Goal: Task Accomplishment & Management: Manage account settings

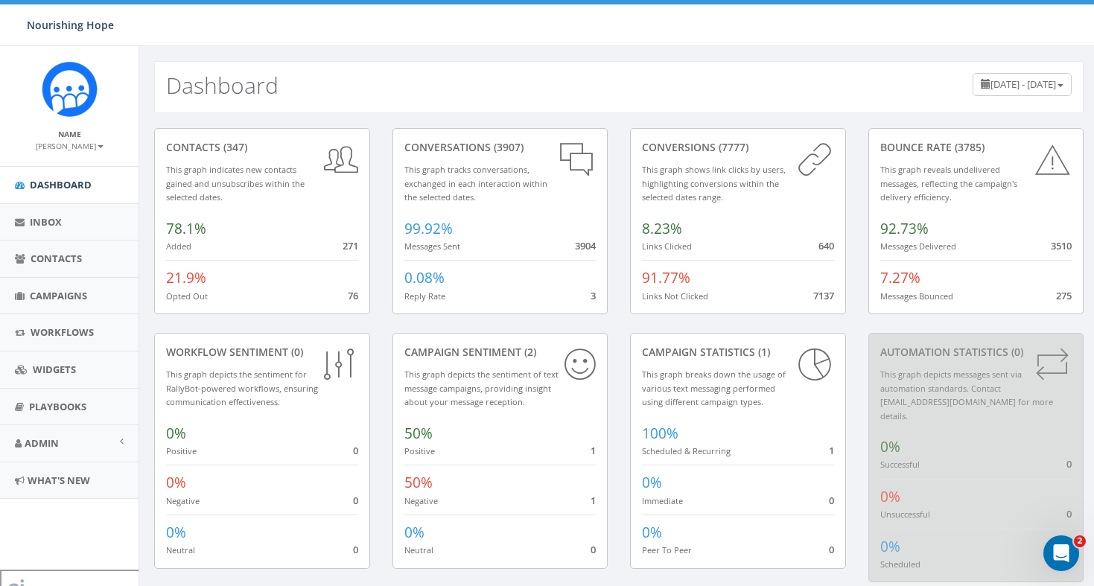
click at [659, 82] on div "Dashboard June 18, 2025 - September 16, 2025" at bounding box center [618, 87] width 929 height 52
click at [990, 86] on span "June 18, 2025 - September 16, 2025" at bounding box center [1023, 83] width 66 height 13
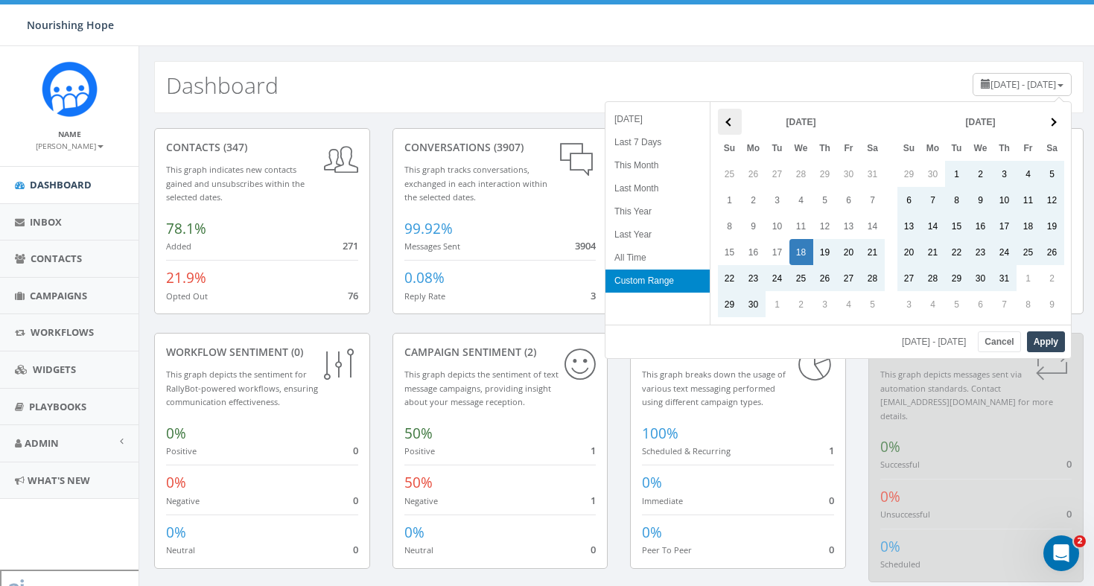
click at [727, 122] on span at bounding box center [729, 122] width 8 height 8
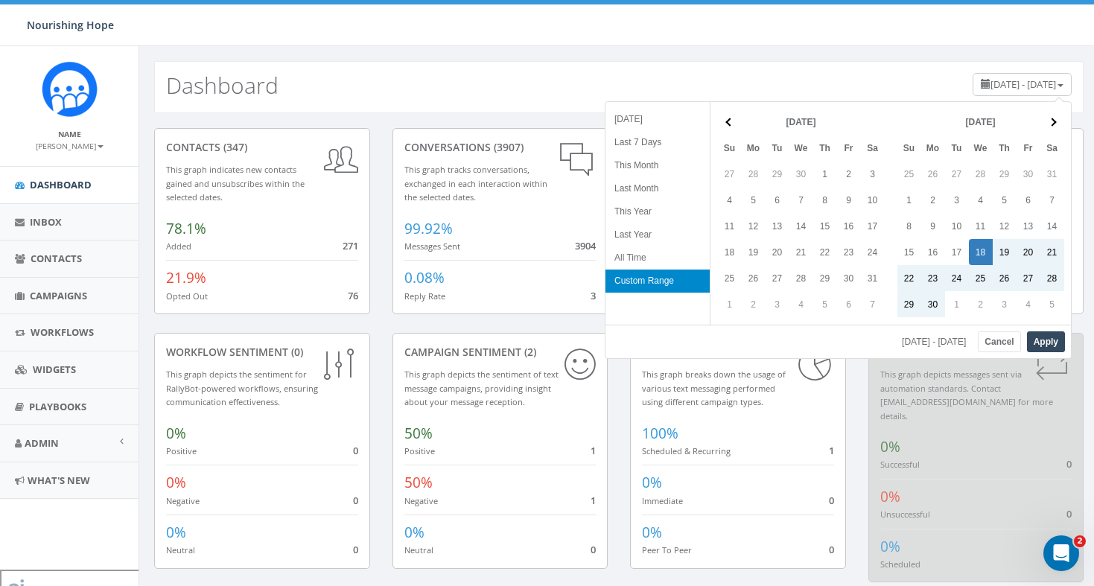
click at [727, 122] on span at bounding box center [729, 122] width 8 height 8
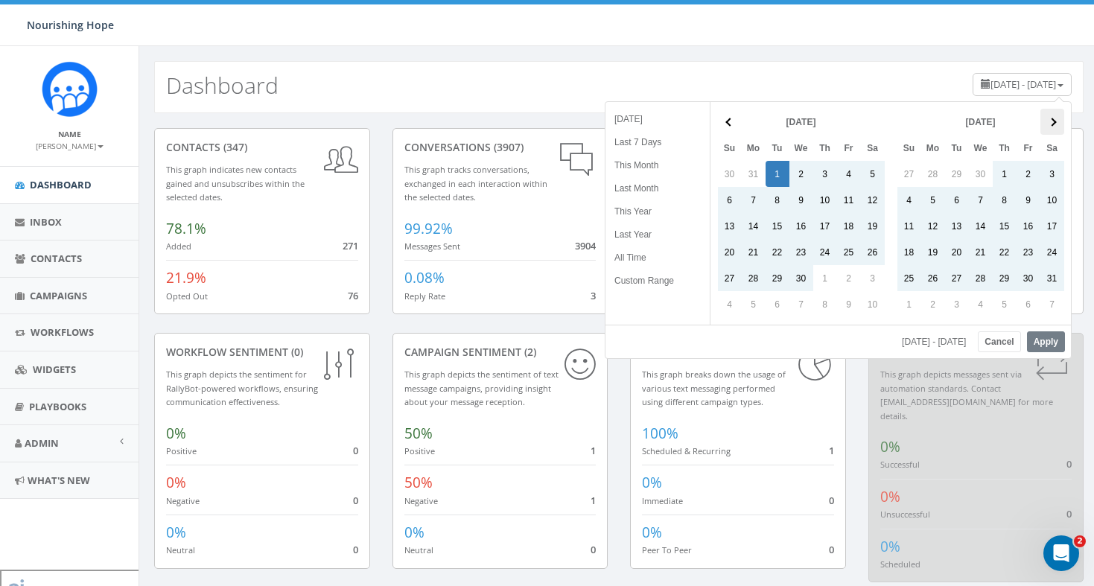
click at [1055, 122] on span at bounding box center [1052, 122] width 8 height 8
click at [1050, 346] on button "Apply" at bounding box center [1046, 341] width 38 height 21
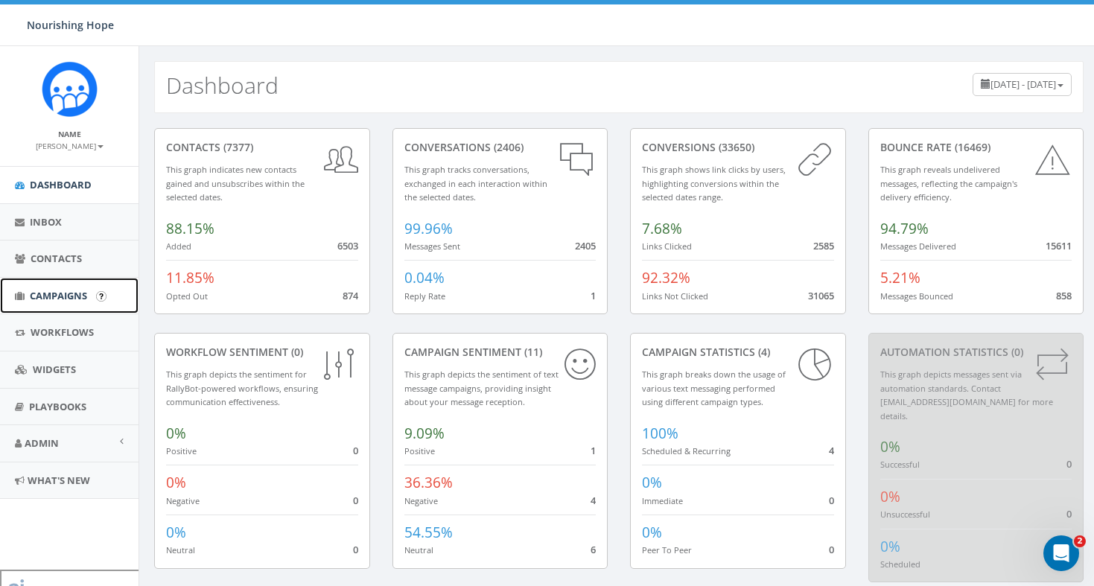
click at [57, 299] on span "Campaigns" at bounding box center [58, 295] width 57 height 13
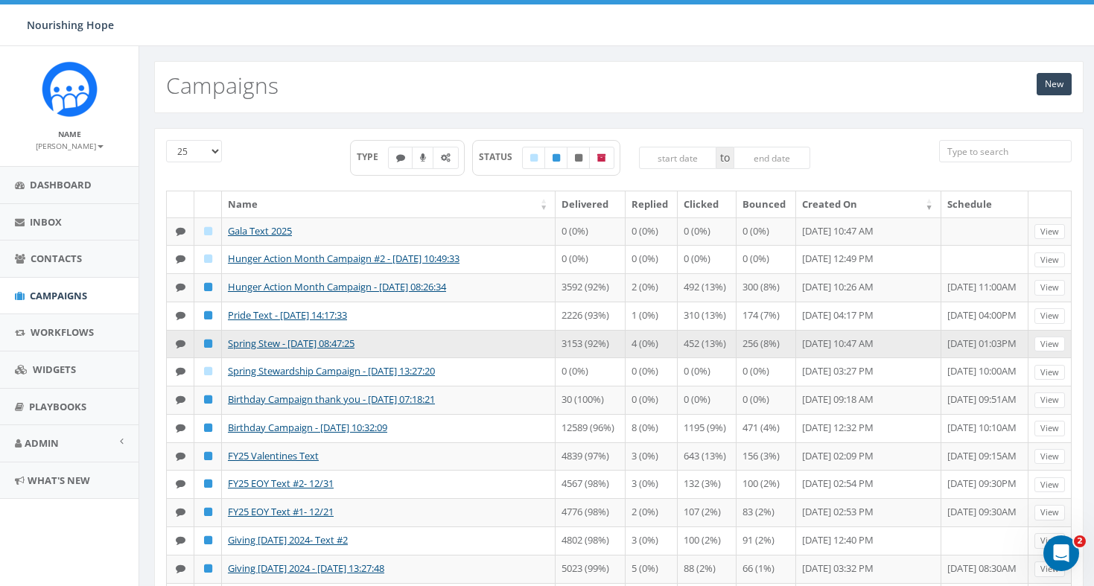
scroll to position [13, 0]
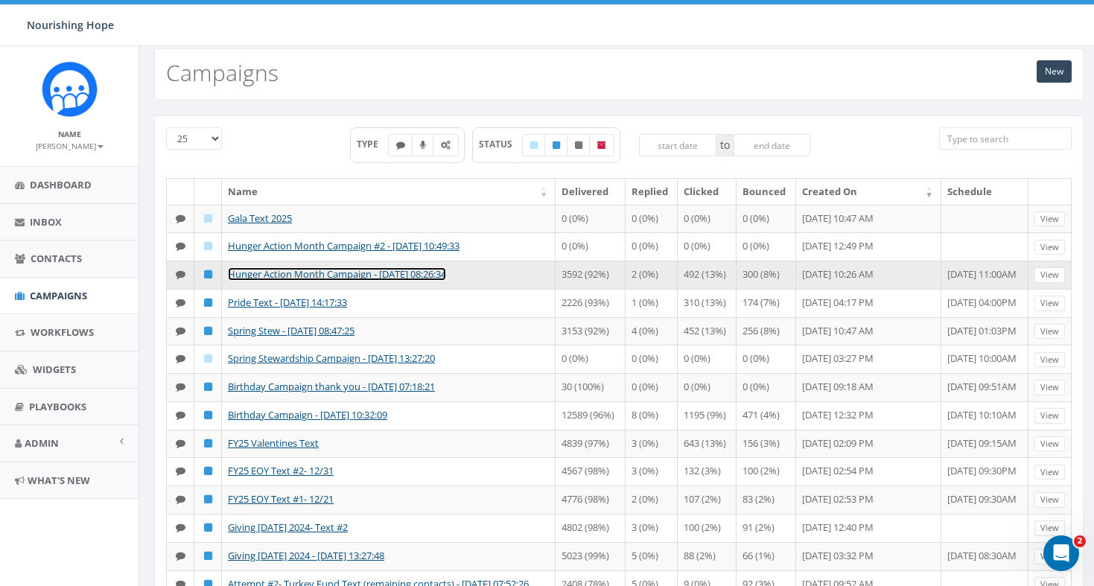
click at [393, 281] on link "Hunger Action Month Campaign - 09/02/2025, 08:26:34" at bounding box center [337, 273] width 218 height 13
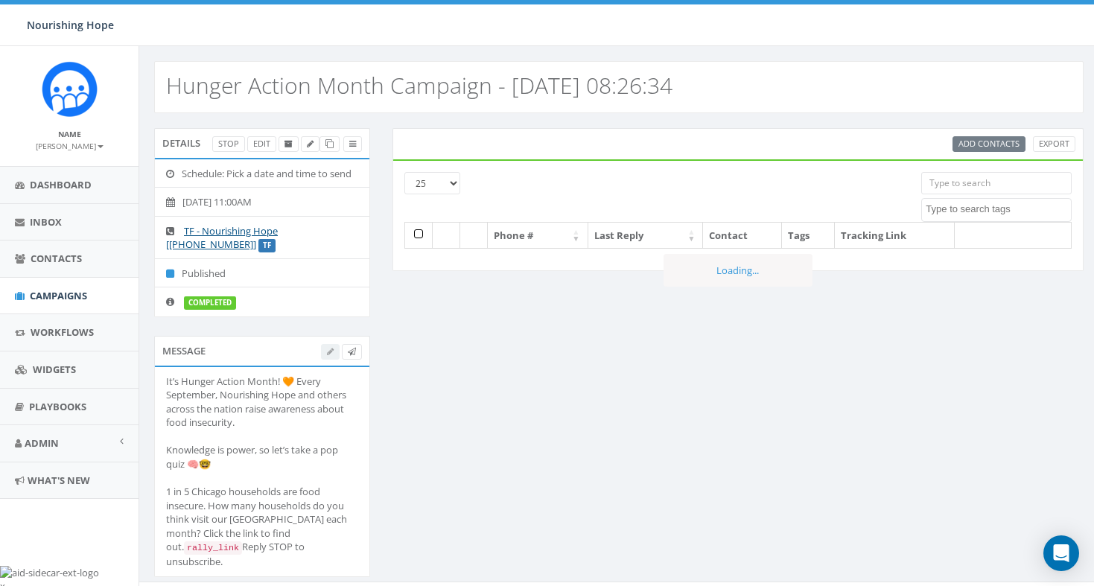
select select
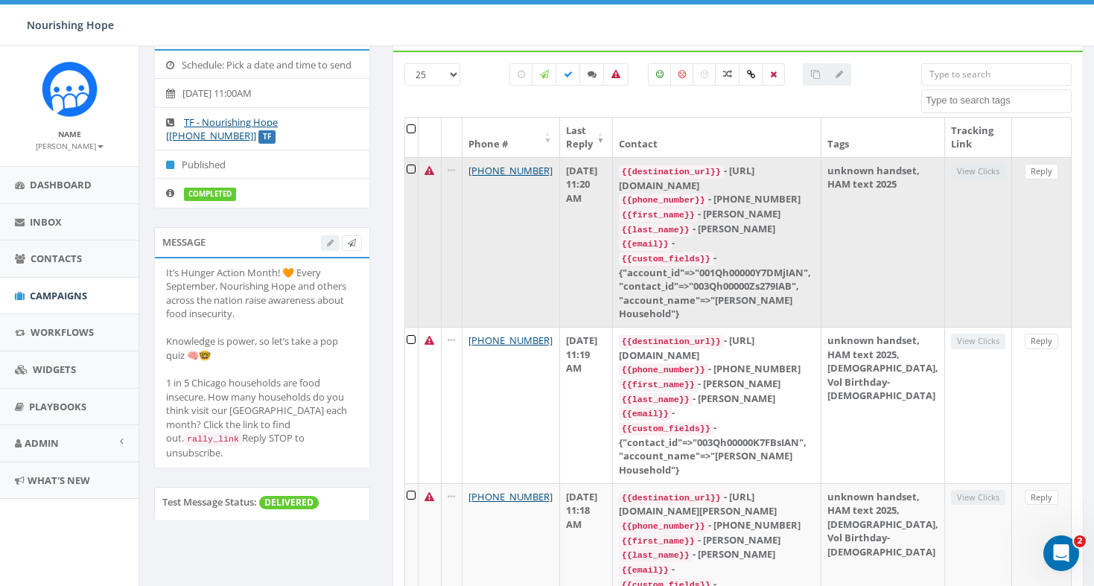
scroll to position [106, 0]
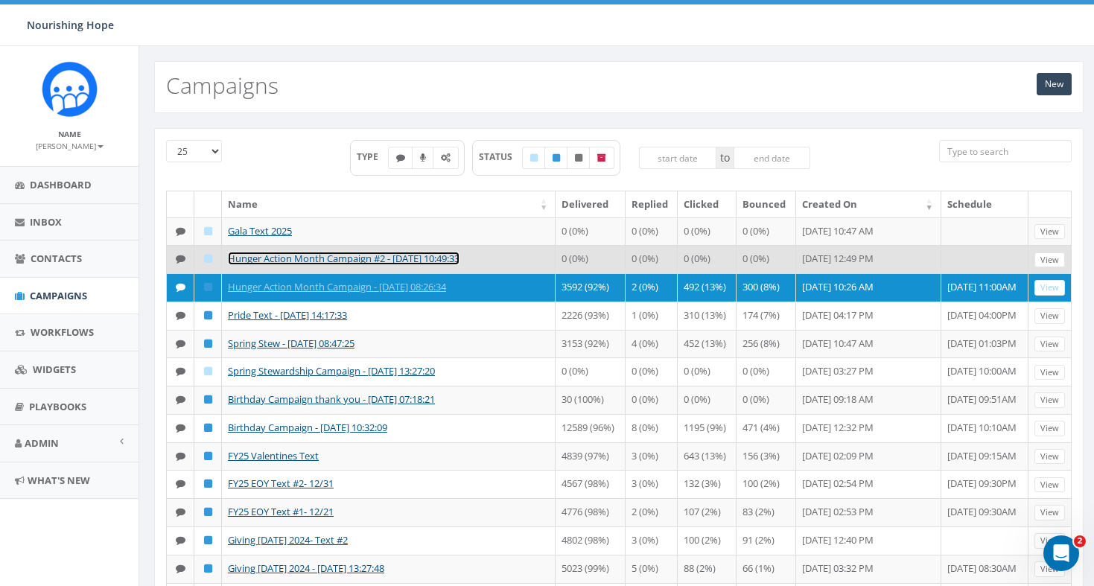
click at [302, 265] on link "Hunger Action Month Campaign #2 - [DATE] 10:49:33" at bounding box center [344, 258] width 232 height 13
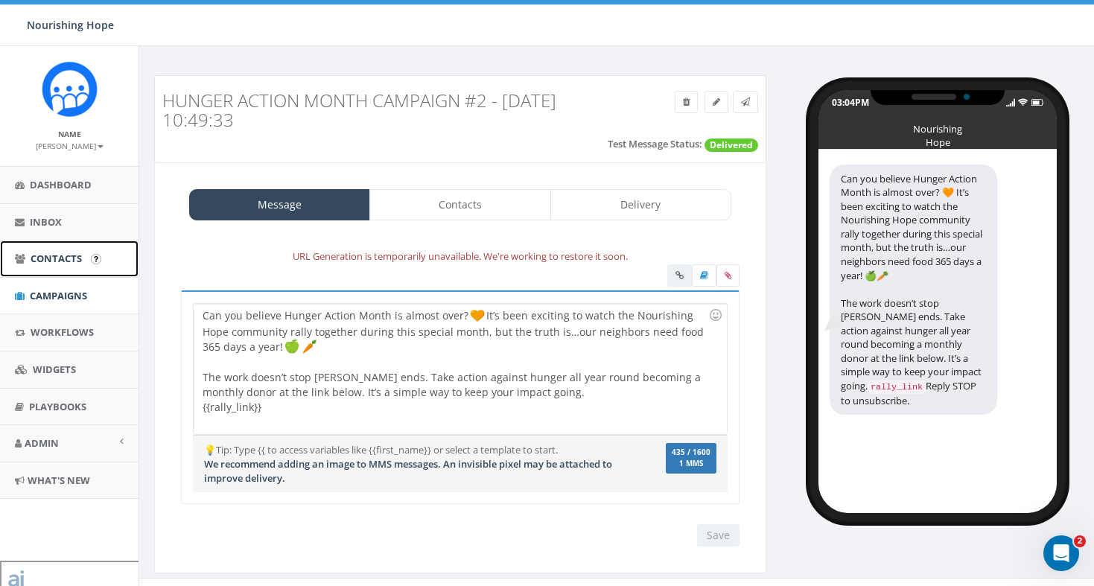
click at [59, 255] on span "Contacts" at bounding box center [56, 258] width 51 height 13
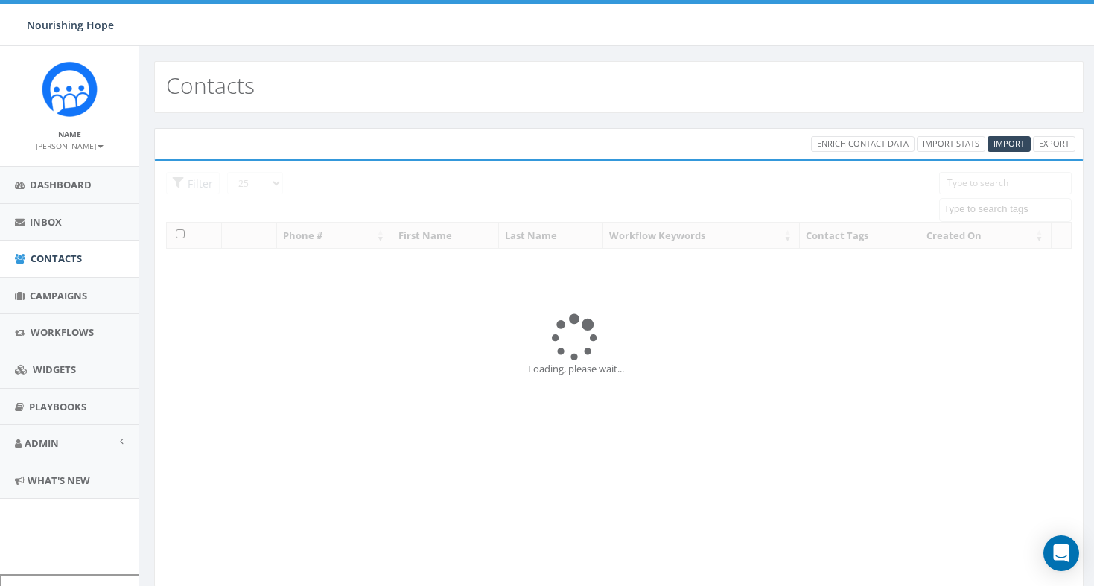
select select
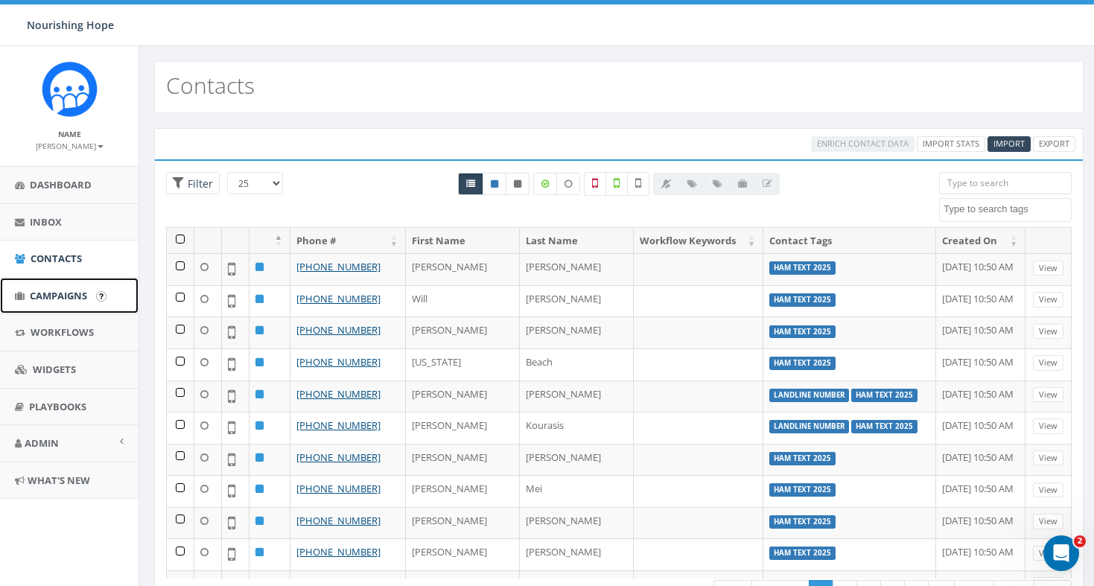
click at [60, 299] on span "Campaigns" at bounding box center [58, 295] width 57 height 13
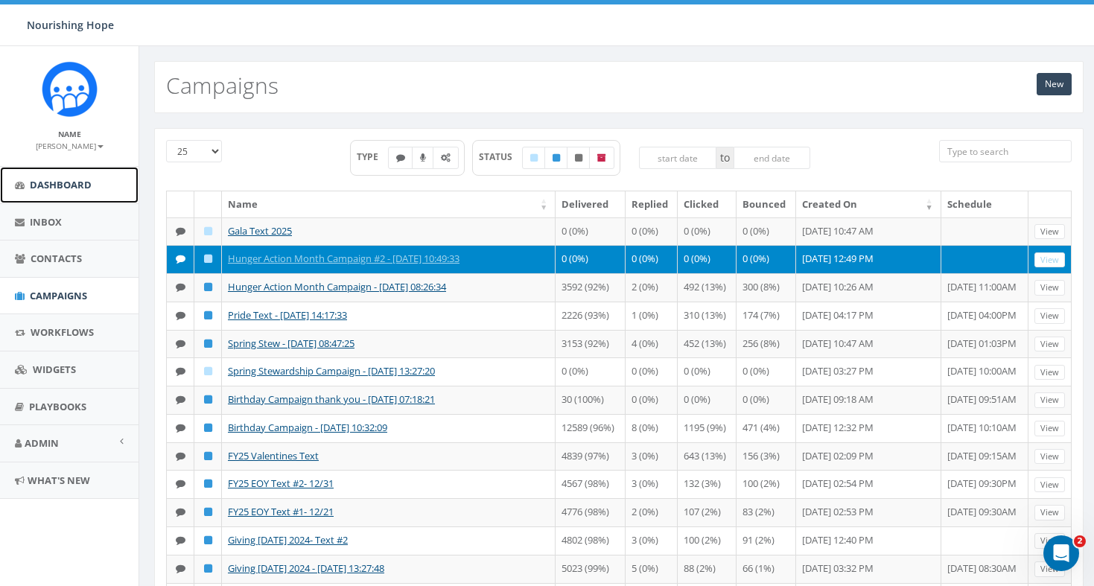
click at [82, 193] on link "Dashboard" at bounding box center [69, 185] width 138 height 36
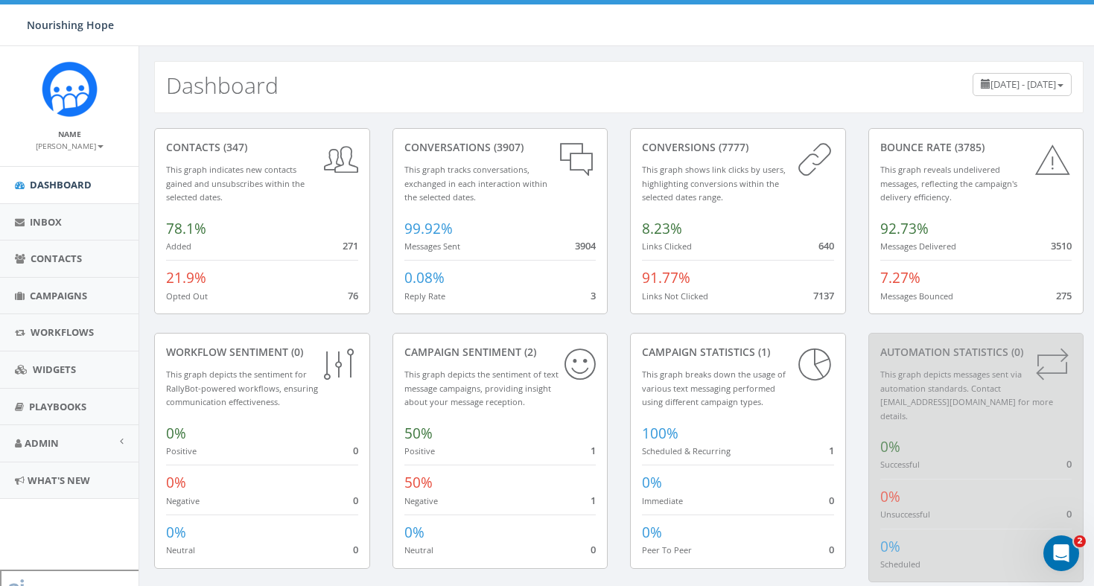
click at [635, 71] on div "Dashboard [DATE] - [DATE]" at bounding box center [618, 87] width 929 height 52
click at [60, 290] on span "Campaigns" at bounding box center [58, 295] width 57 height 13
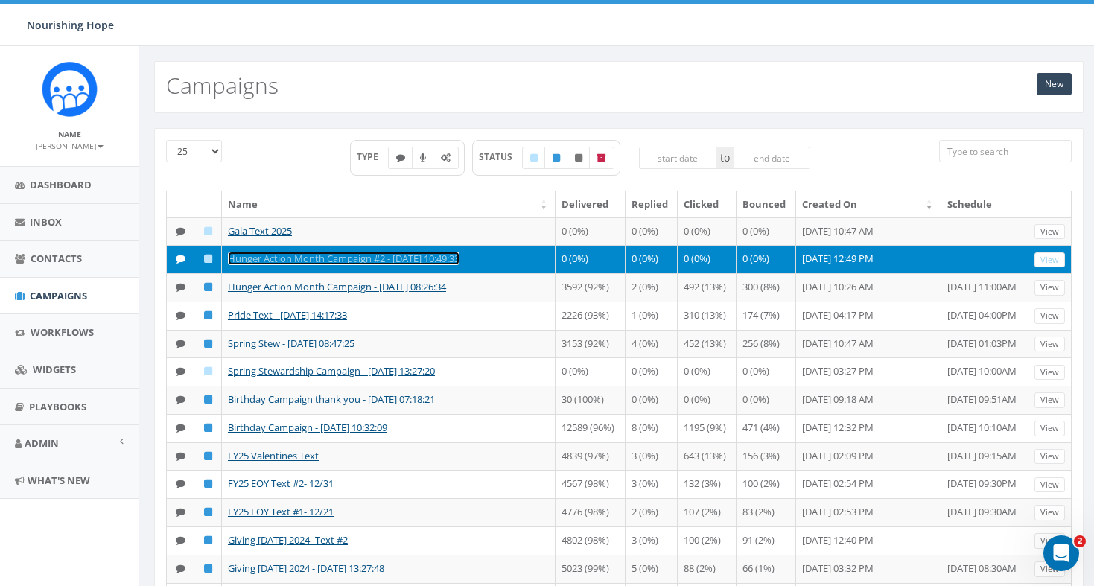
click at [346, 265] on link "Hunger Action Month Campaign #2 - [DATE] 10:49:33" at bounding box center [344, 258] width 232 height 13
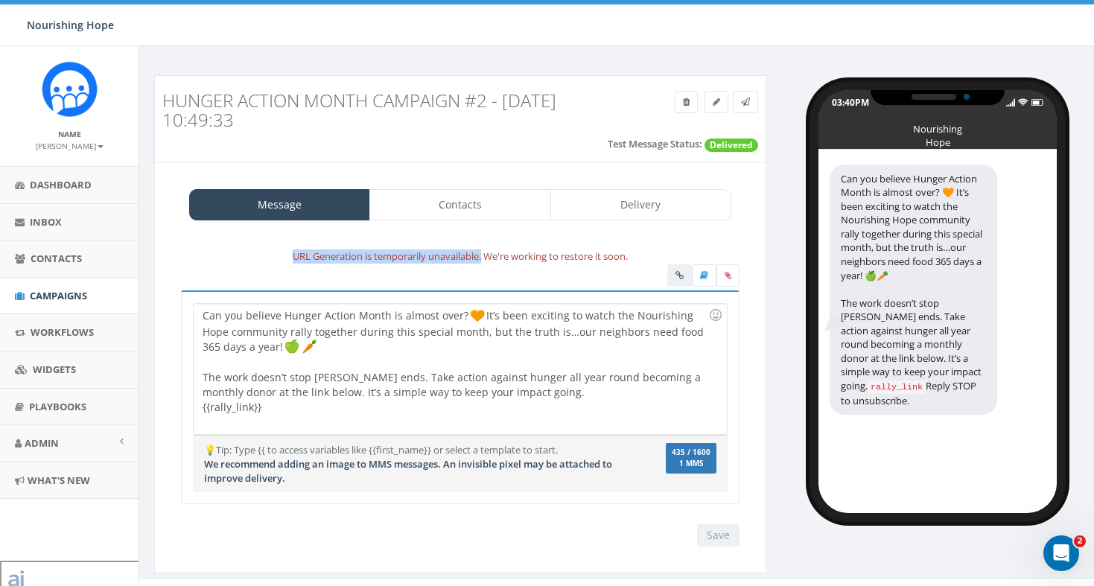
drag, startPoint x: 281, startPoint y: 258, endPoint x: 483, endPoint y: 261, distance: 201.1
click at [483, 261] on div "URL Generation is temporarily unavailable. We're working to restore it soon." at bounding box center [460, 256] width 581 height 17
copy div "URL Generation is temporarily unavailable."
click at [342, 114] on h3 "Hunger Action Month Campaign #2 - [DATE] 10:49:33" at bounding box center [383, 110] width 442 height 39
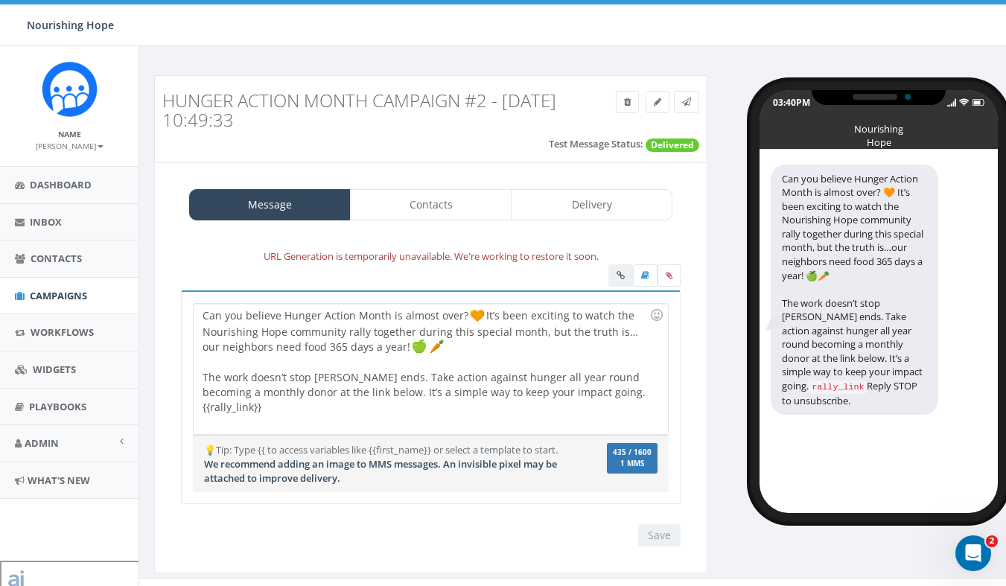
click at [512, 323] on div "Can you believe Hunger Action Month is almost over? It’s been exciting to watch…" at bounding box center [431, 369] width 474 height 130
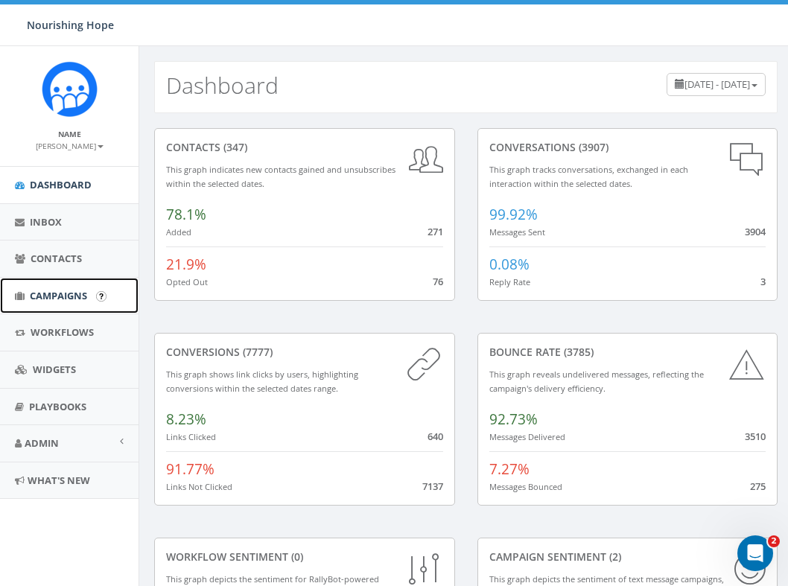
click at [60, 293] on span "Campaigns" at bounding box center [58, 295] width 57 height 13
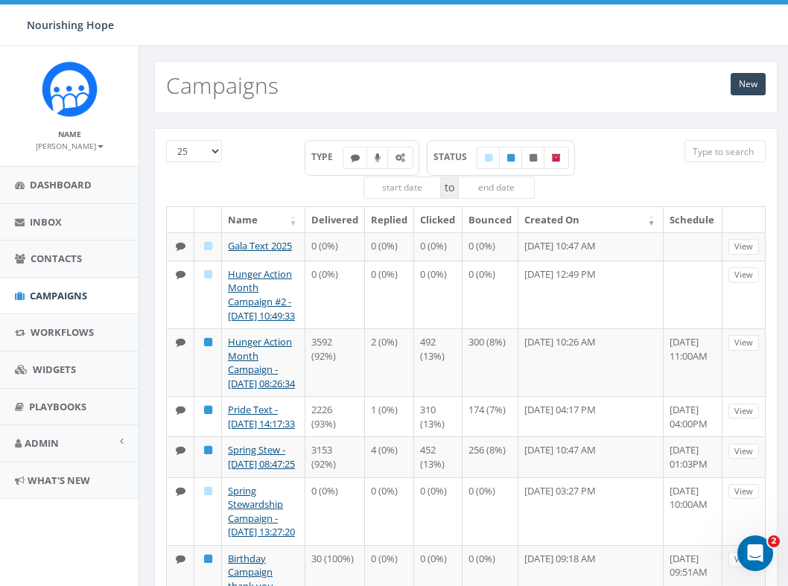
click at [781, 53] on div "New Campaigns" at bounding box center [465, 79] width 653 height 67
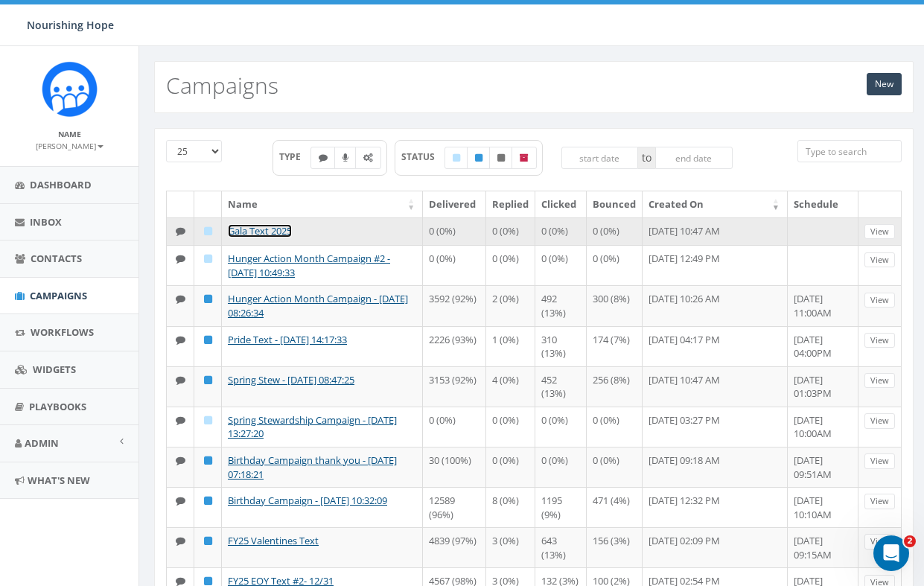
click at [248, 232] on link "Gala Text 2025" at bounding box center [260, 230] width 64 height 13
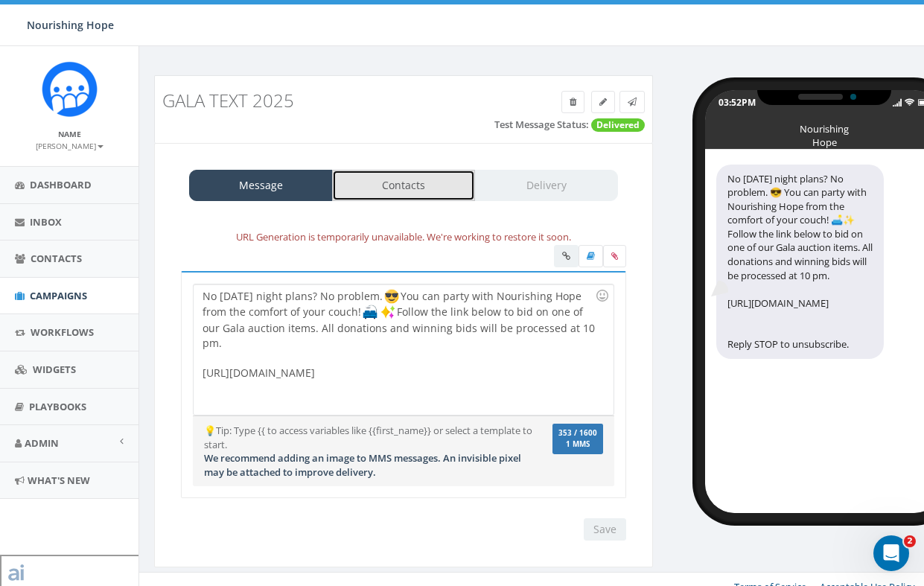
click at [442, 188] on link "Contacts" at bounding box center [404, 185] width 144 height 31
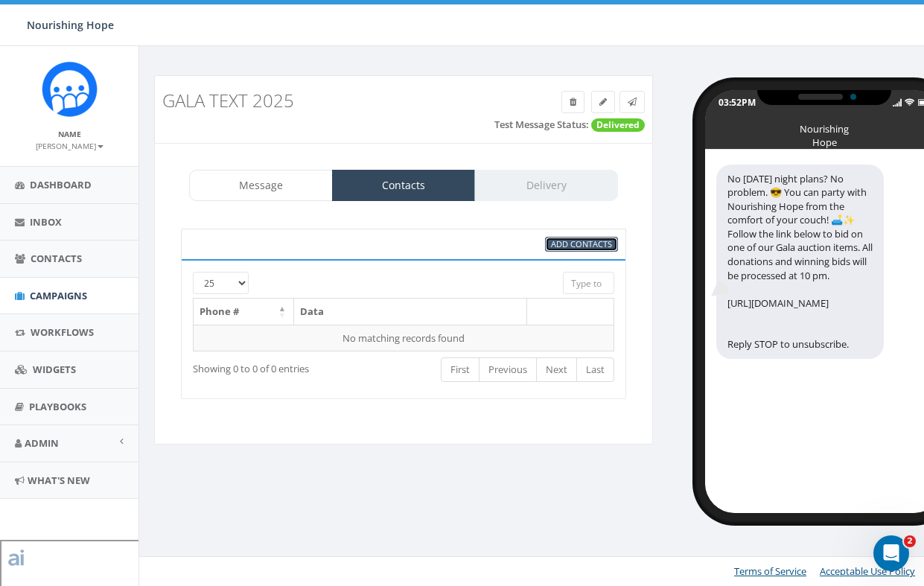
click at [590, 243] on span "Add Contacts" at bounding box center [581, 243] width 61 height 11
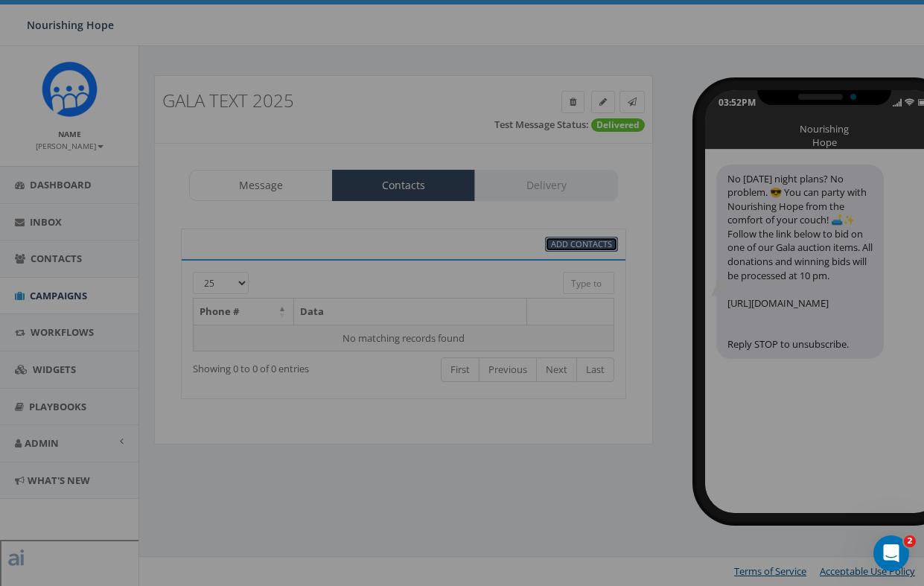
select select
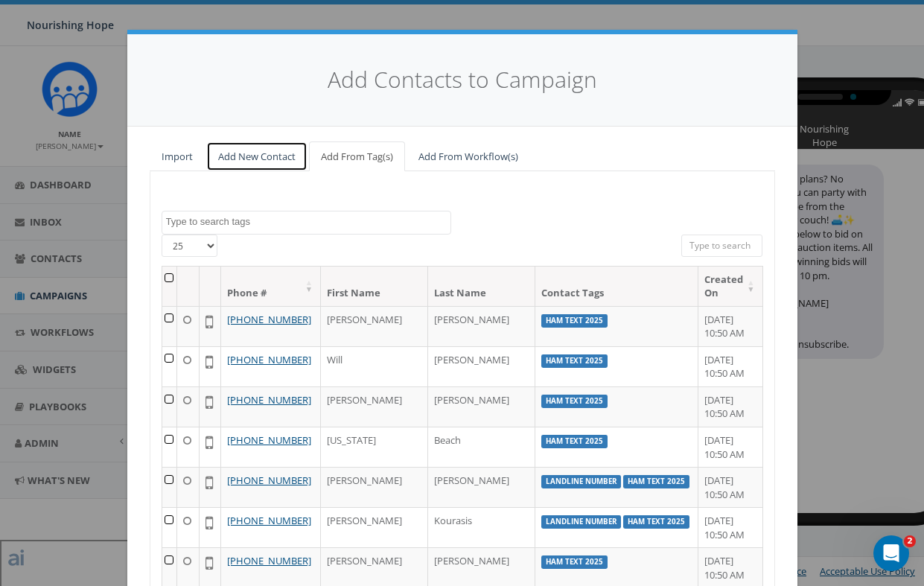
click at [287, 154] on link "Add New Contact" at bounding box center [256, 156] width 101 height 31
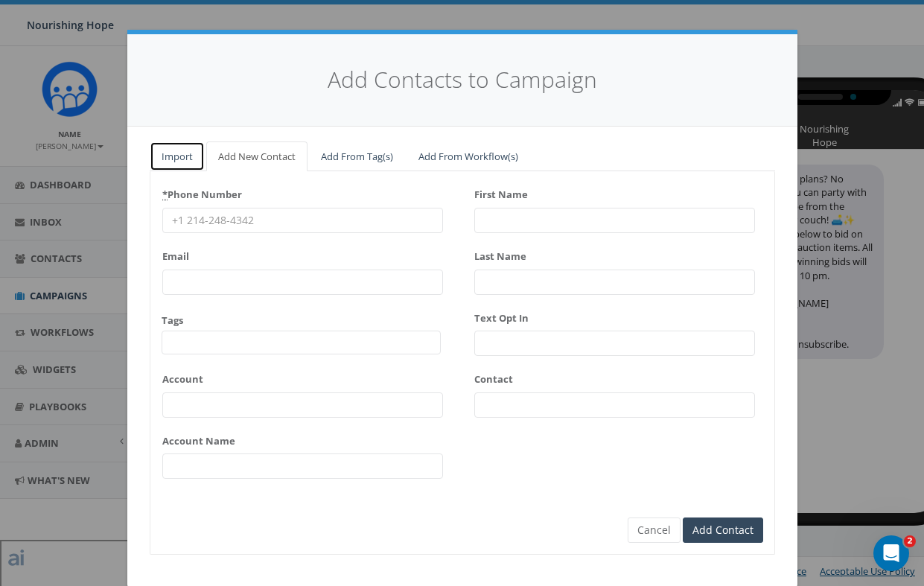
click at [192, 152] on link "Import" at bounding box center [177, 156] width 55 height 31
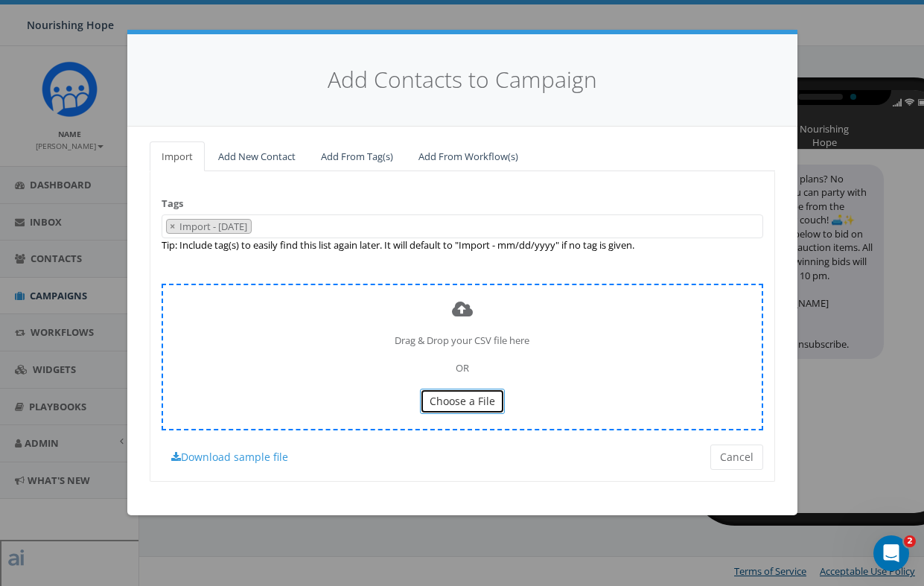
click at [462, 401] on span "Choose a File" at bounding box center [463, 401] width 66 height 14
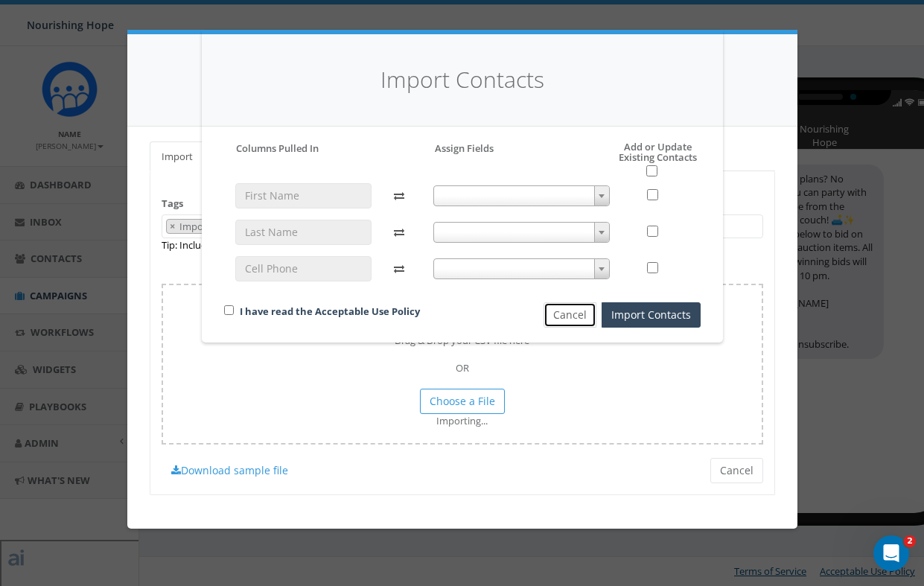
click at [580, 323] on button "Cancel" at bounding box center [570, 314] width 53 height 25
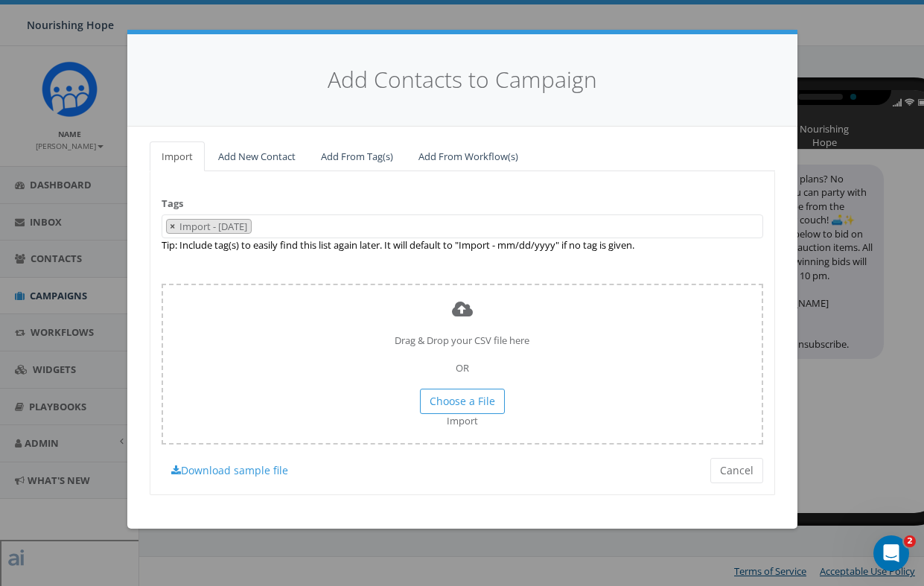
click at [173, 226] on span "×" at bounding box center [172, 226] width 5 height 13
select select
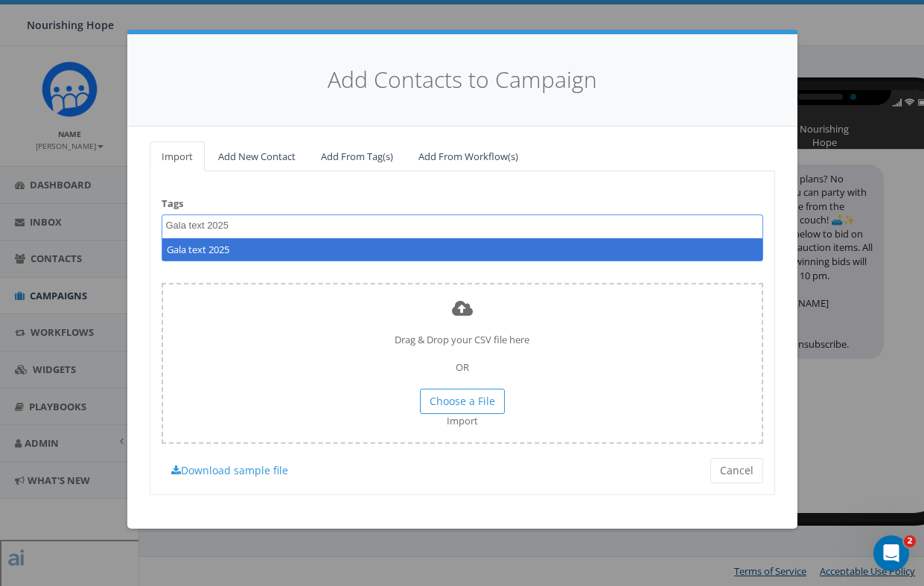
type textarea "Gala text 2025"
select select "Gala text 2025"
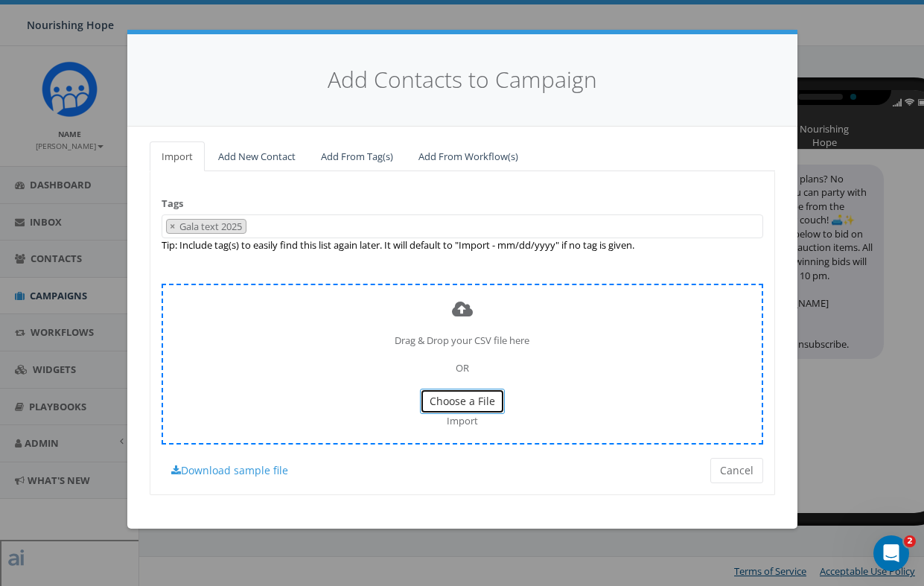
click at [477, 405] on span "Choose a File" at bounding box center [463, 401] width 66 height 14
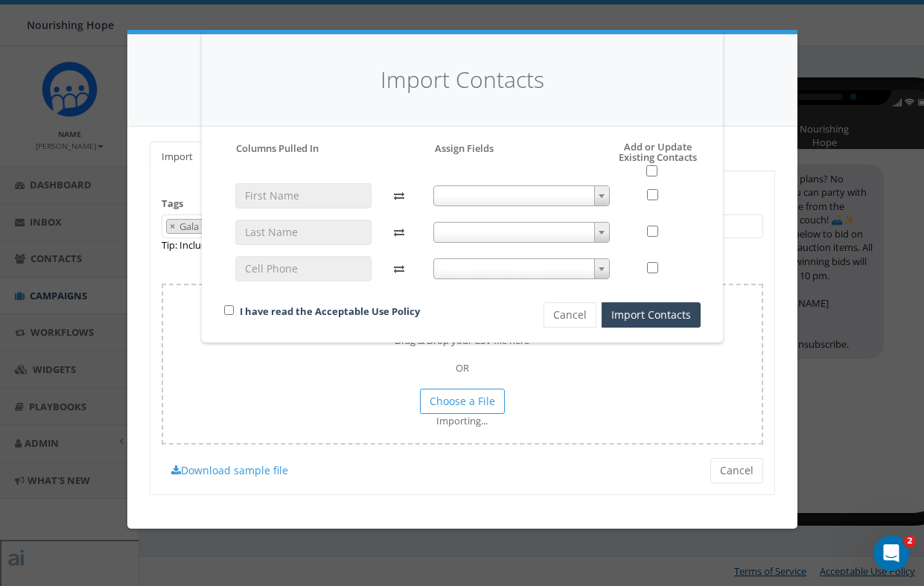
click at [500, 191] on span at bounding box center [521, 195] width 176 height 21
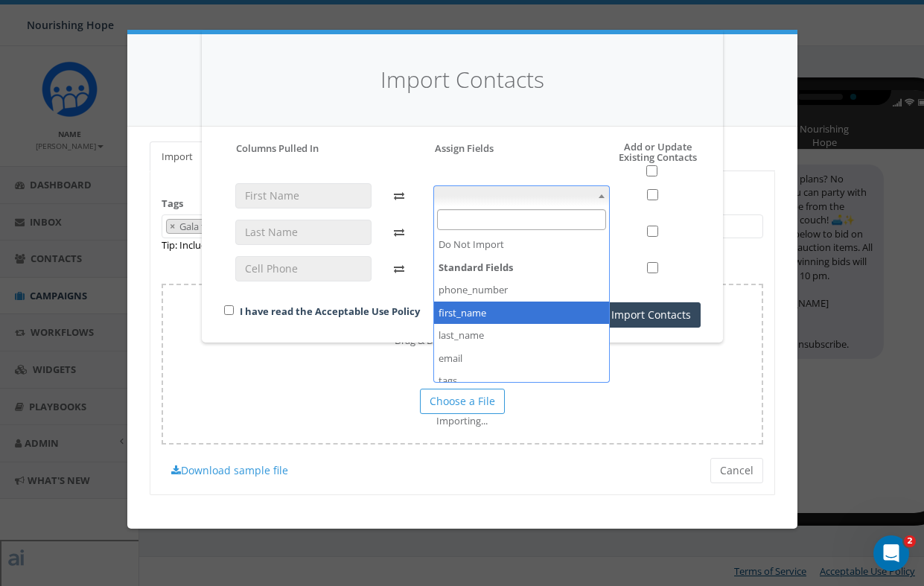
select select "first_name"
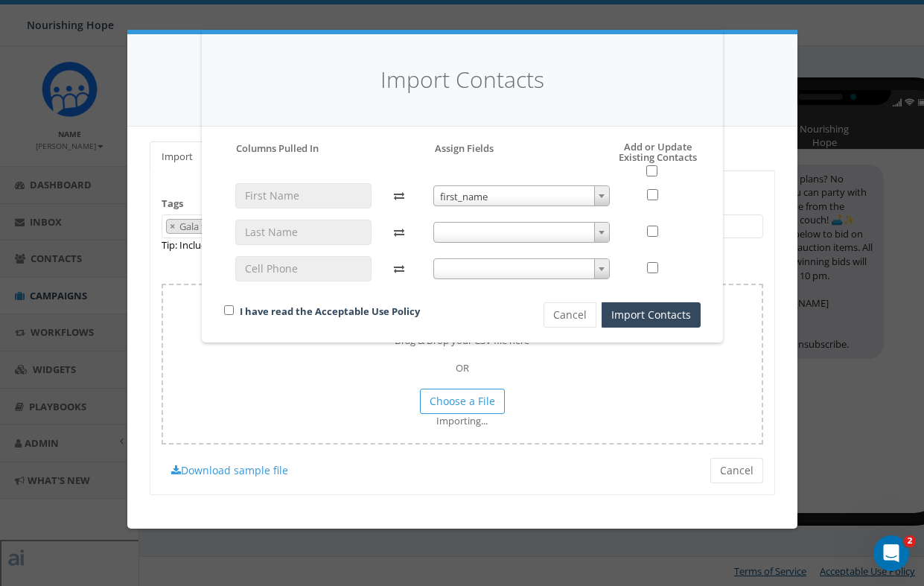
click at [472, 233] on span at bounding box center [521, 232] width 176 height 21
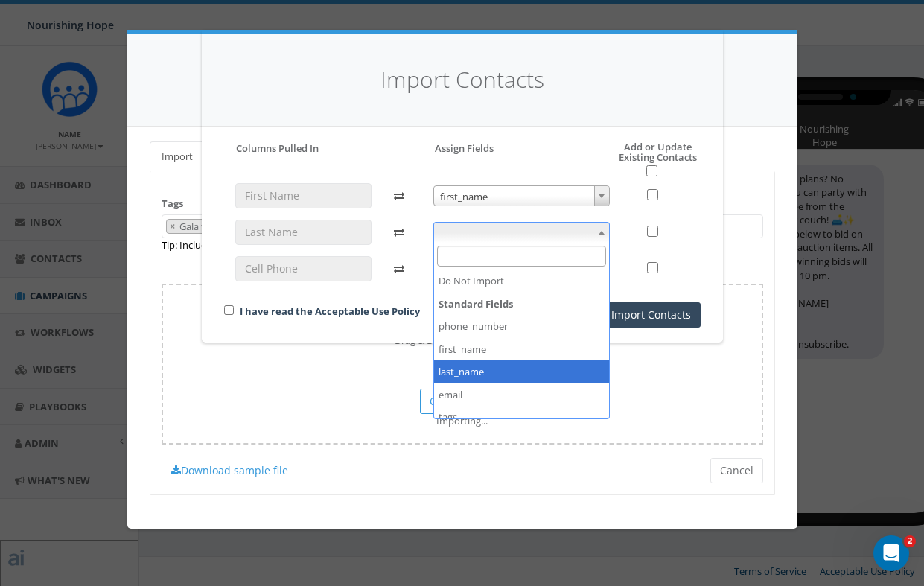
select select "last_name"
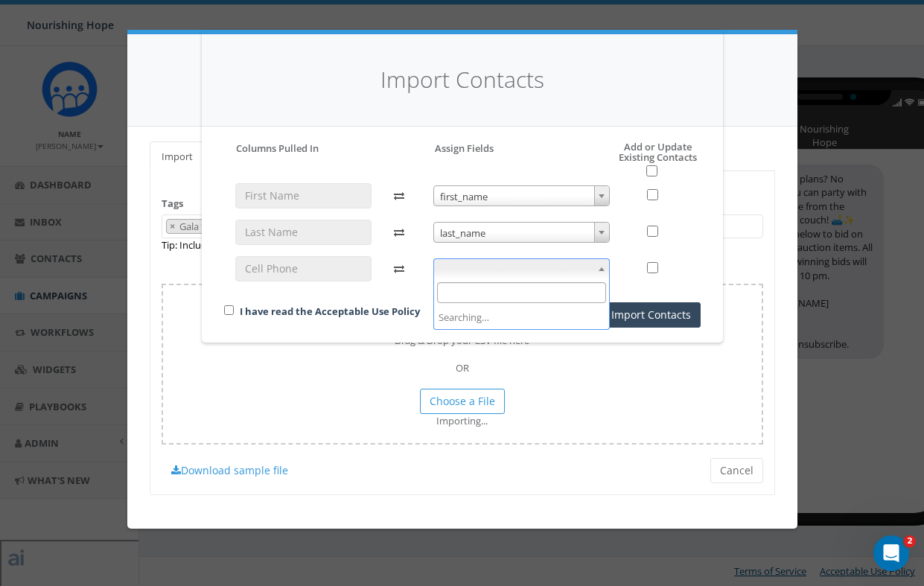
click at [480, 274] on span at bounding box center [521, 268] width 176 height 21
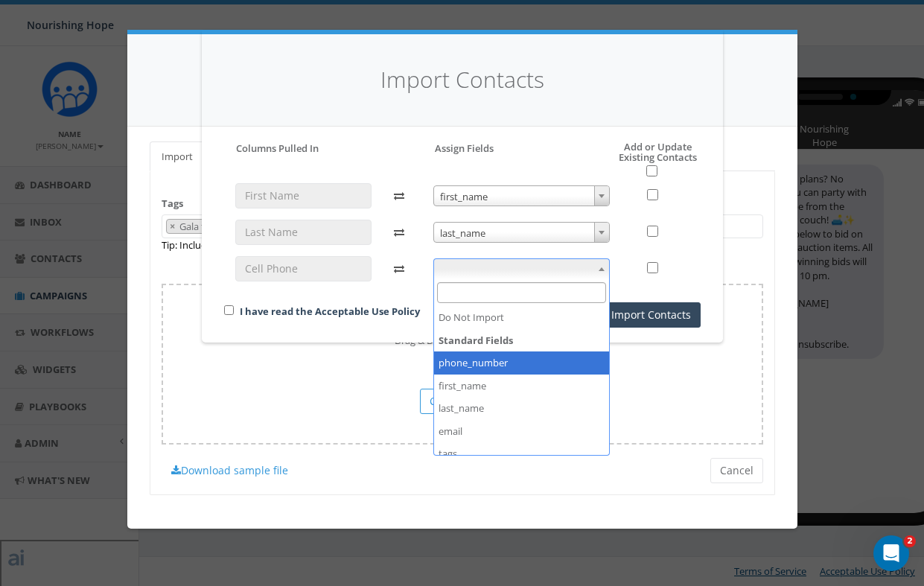
select select "phone_number"
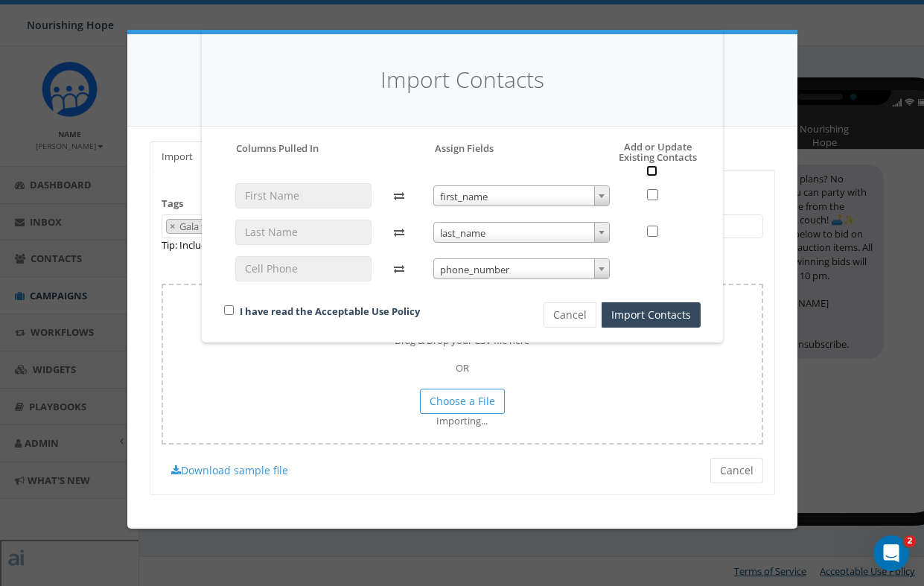
click at [652, 171] on input "checkbox" at bounding box center [651, 170] width 11 height 11
checkbox input "true"
click at [232, 308] on input "checkbox" at bounding box center [229, 310] width 10 height 10
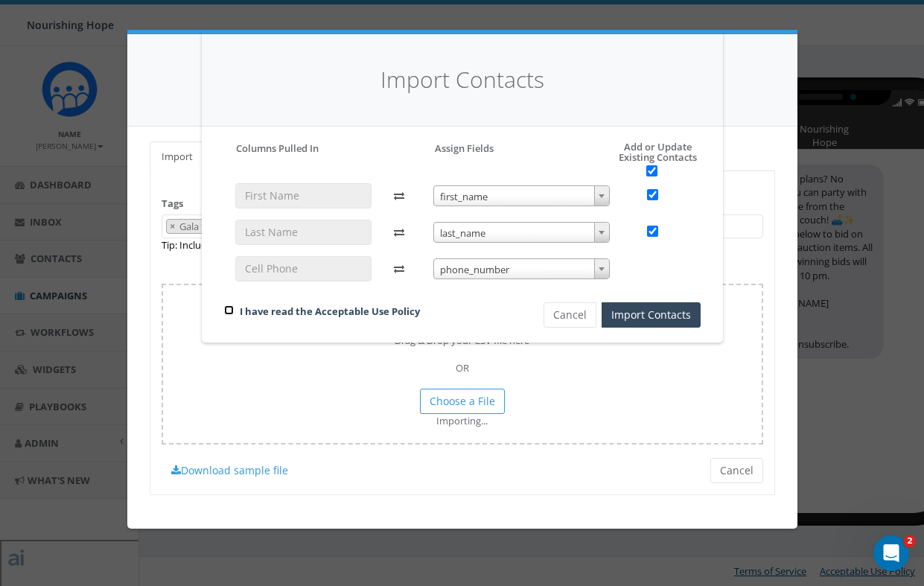
checkbox input "true"
click at [673, 316] on button "Import Contacts" at bounding box center [651, 314] width 99 height 25
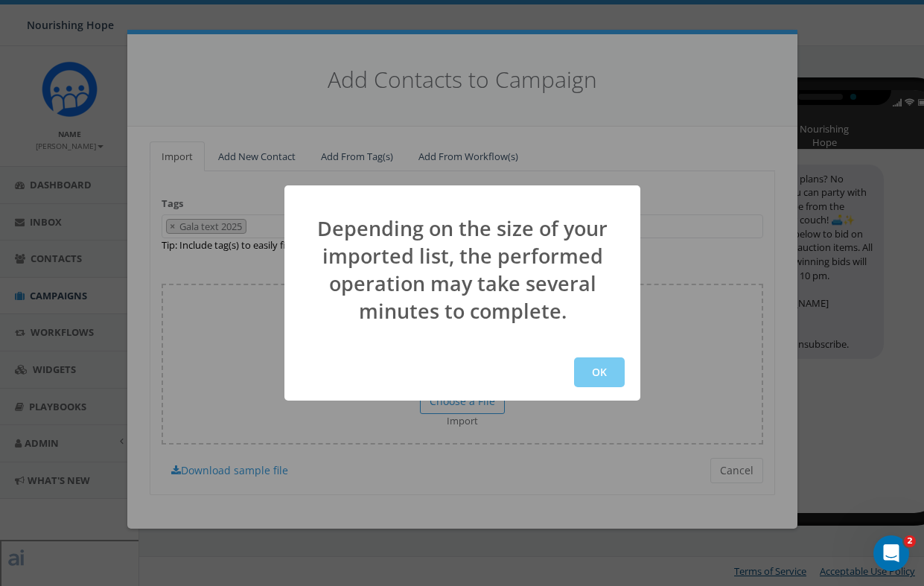
click at [596, 372] on button "OK" at bounding box center [599, 372] width 51 height 30
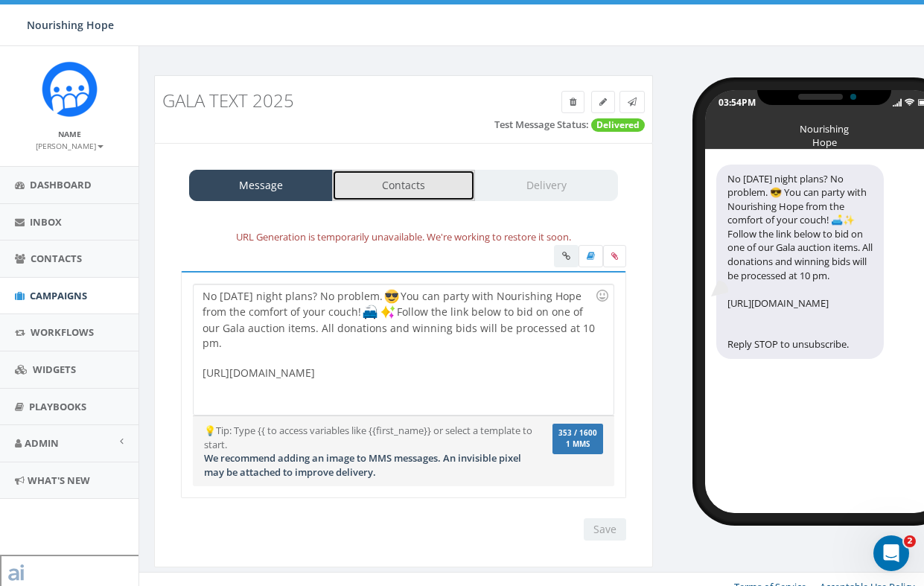
click at [450, 198] on link "Contacts" at bounding box center [404, 185] width 144 height 31
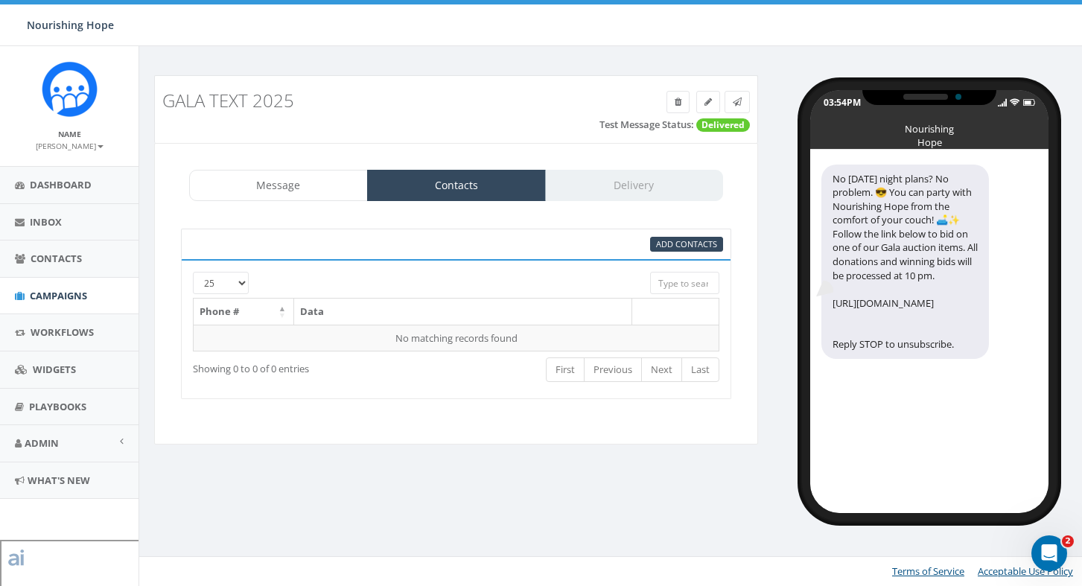
click at [338, 471] on div "Gala Text 2025 Test Message Status: Delivered Message Contacts Delivery URL Gen…" at bounding box center [613, 294] width 940 height 438
click at [681, 243] on span "Add Contacts" at bounding box center [686, 243] width 61 height 11
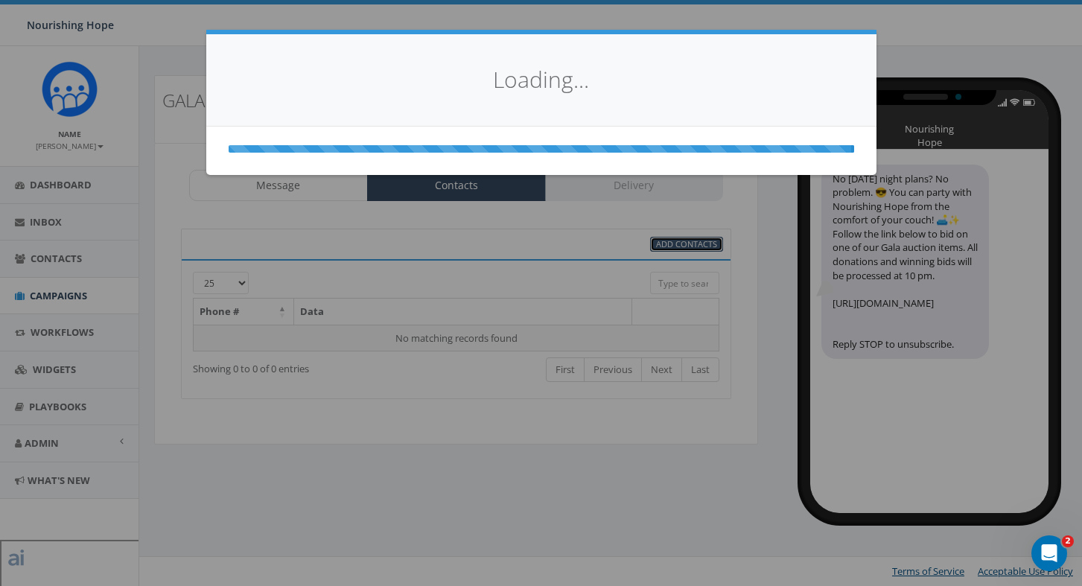
select select
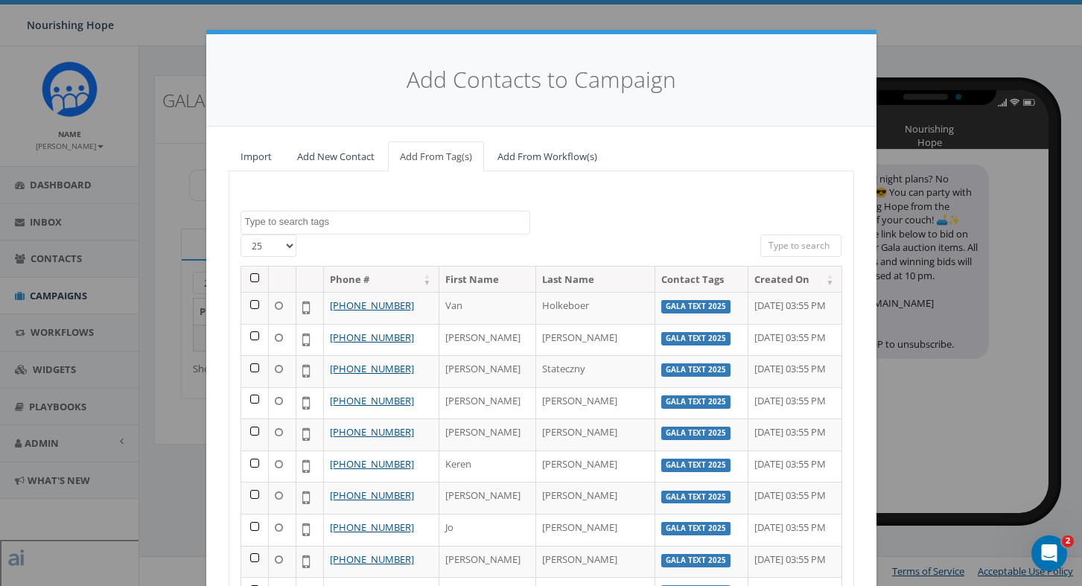
click at [332, 224] on textarea "Search" at bounding box center [387, 221] width 284 height 13
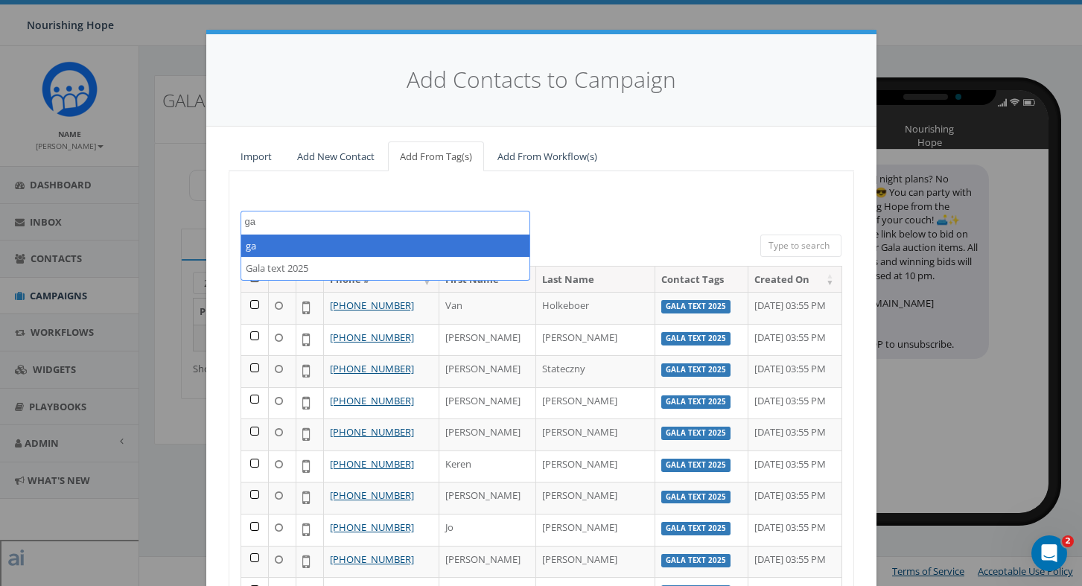
type textarea "ga"
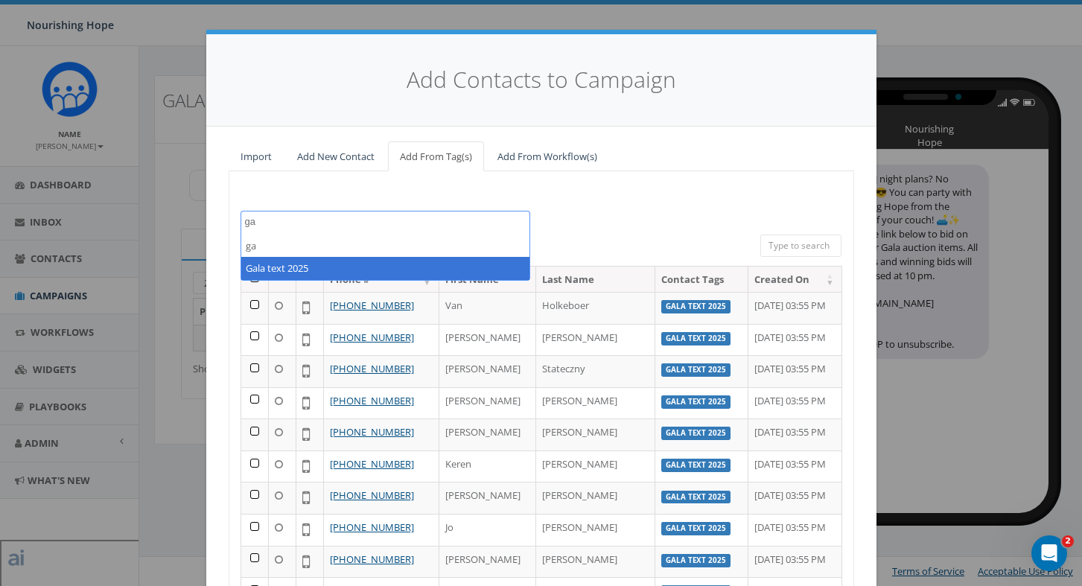
select select "Gala text 2025"
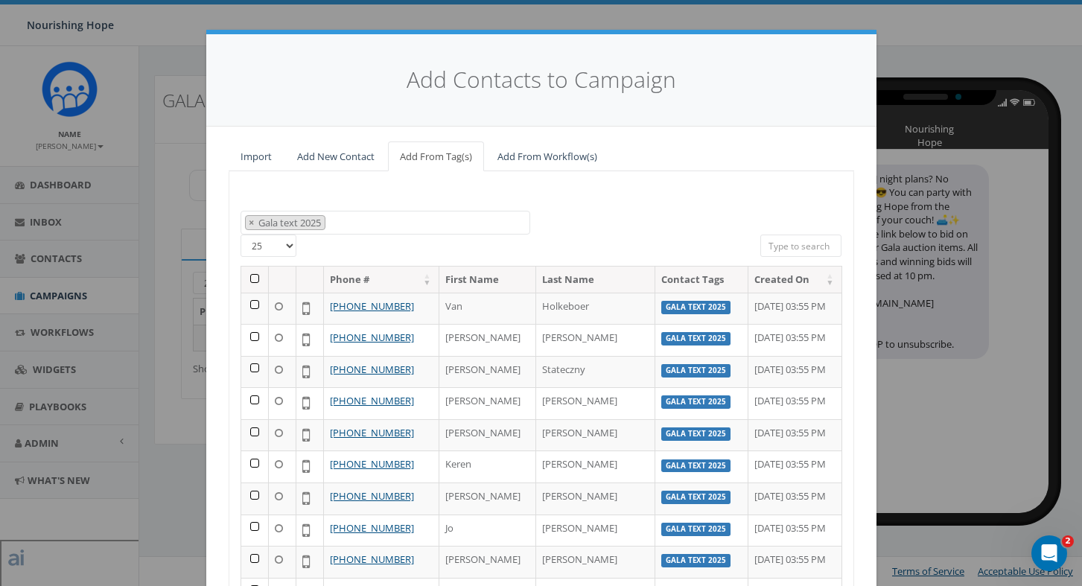
click at [251, 274] on th at bounding box center [255, 280] width 28 height 26
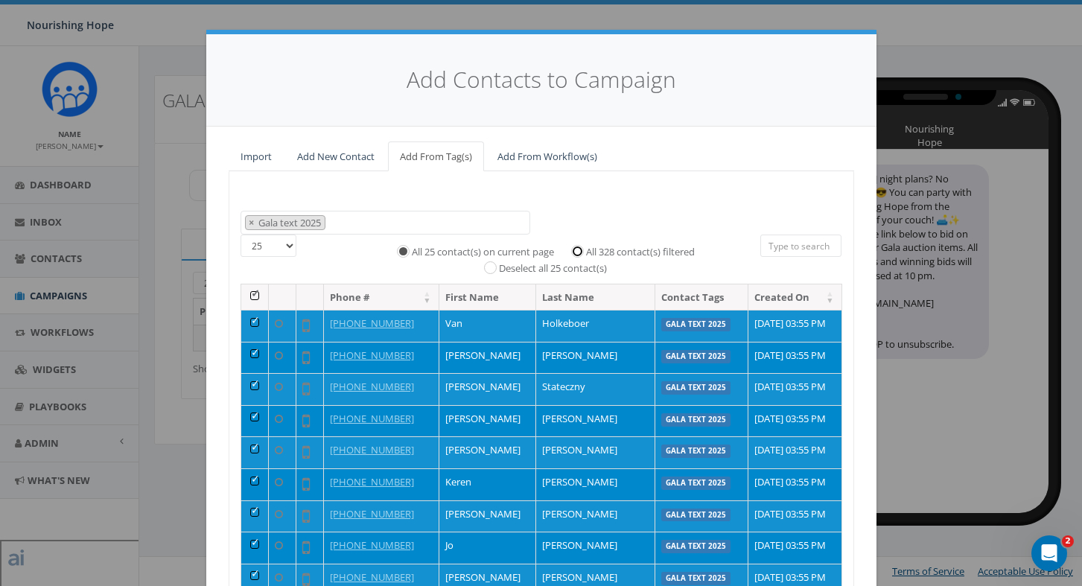
click at [578, 249] on input "All 328 contact(s) filtered" at bounding box center [581, 250] width 10 height 10
radio input "true"
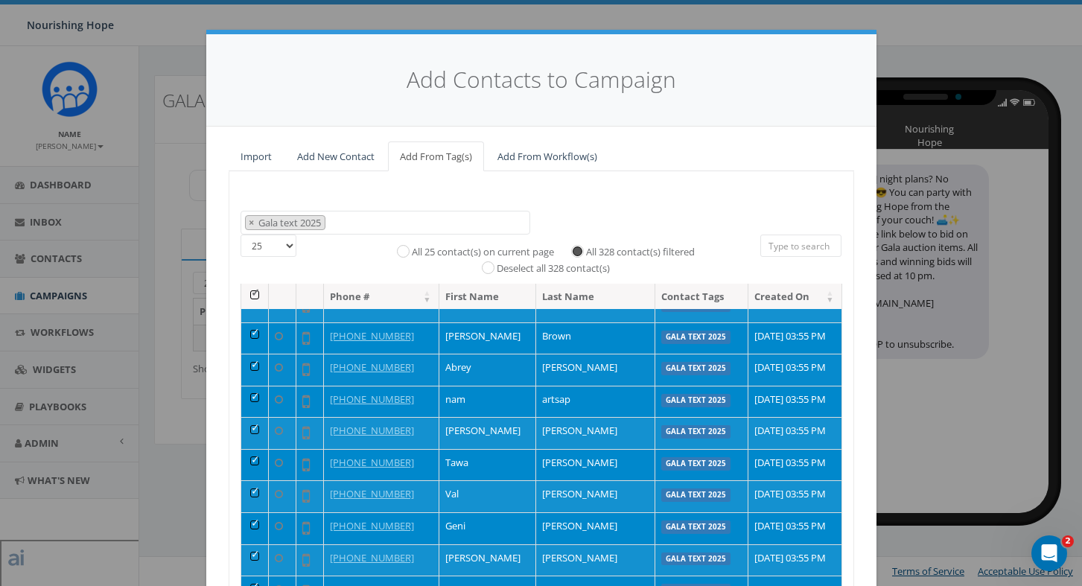
scroll to position [197, 0]
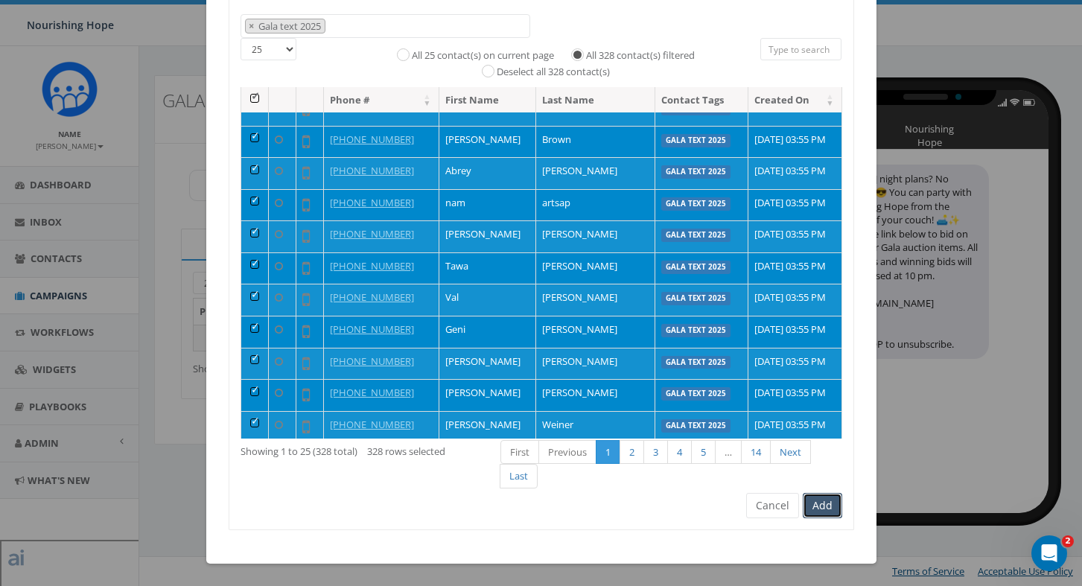
click at [832, 500] on button "Add" at bounding box center [822, 505] width 39 height 25
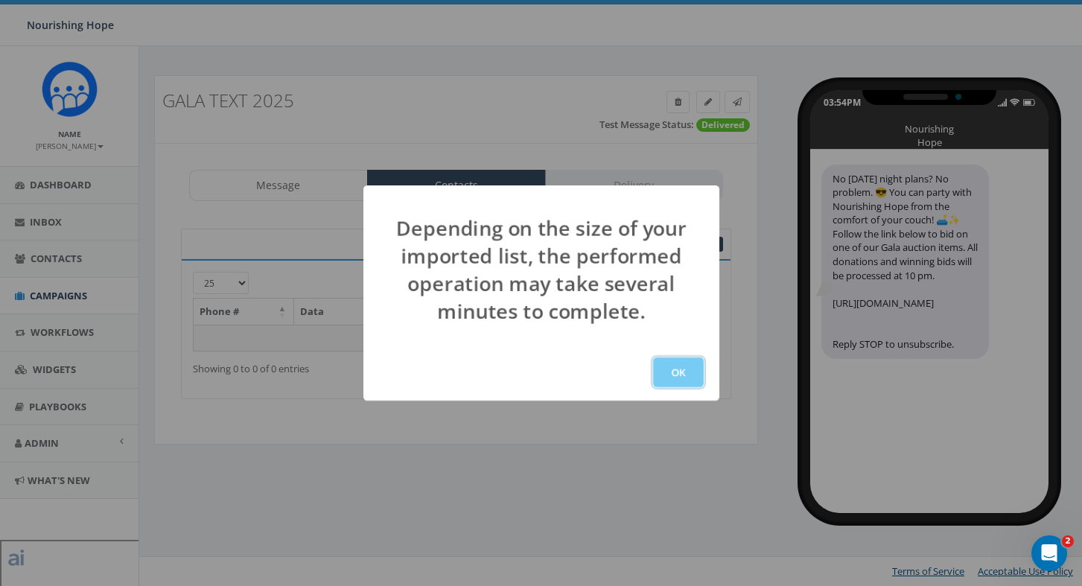
click at [679, 380] on button "OK" at bounding box center [678, 372] width 51 height 30
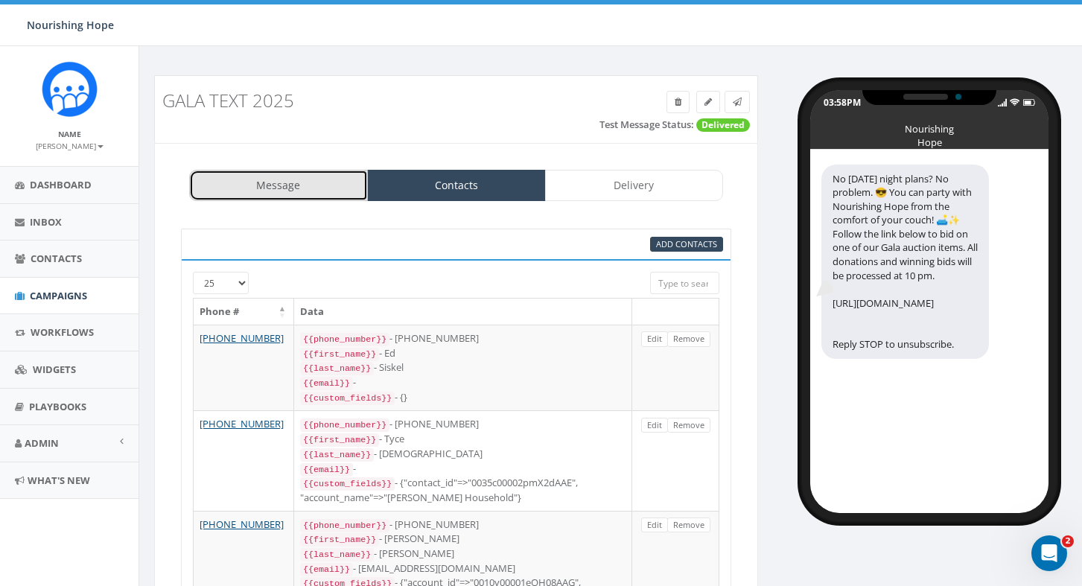
click at [269, 185] on link "Message" at bounding box center [278, 185] width 179 height 31
